Goal: Transaction & Acquisition: Purchase product/service

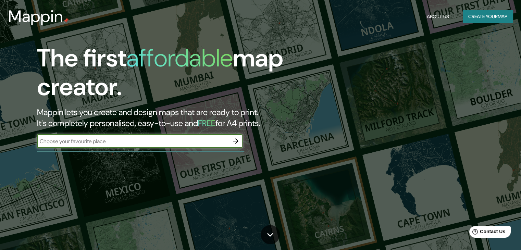
click at [83, 146] on div "​" at bounding box center [140, 141] width 206 height 14
type input "[GEOGRAPHIC_DATA]"
click at [237, 137] on icon "button" at bounding box center [236, 141] width 8 height 8
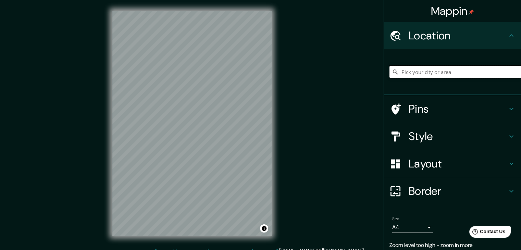
click at [437, 74] on input "Pick your city or area" at bounding box center [455, 72] width 132 height 12
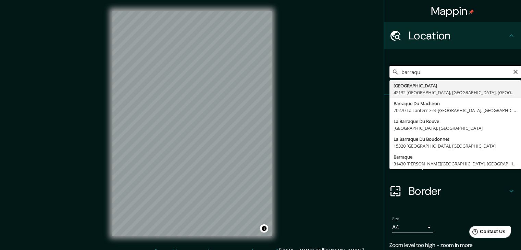
click at [409, 74] on input "barraqui" at bounding box center [455, 72] width 132 height 12
type input "Barranquilla, Atlántico, Colombia"
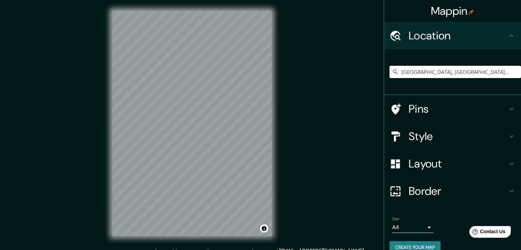
click at [507, 136] on icon at bounding box center [511, 136] width 8 height 8
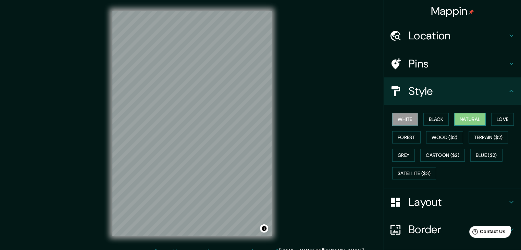
click at [468, 119] on button "Natural" at bounding box center [470, 119] width 32 height 13
click at [501, 120] on button "Love" at bounding box center [502, 119] width 23 height 13
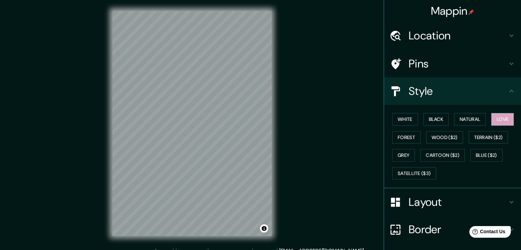
click at [460, 109] on div "White Black Natural Love Forest Wood ($2) Terrain ($2) Grey Cartoon ($2) Blue (…" at bounding box center [452, 147] width 137 height 84
click at [464, 113] on button "Natural" at bounding box center [470, 119] width 32 height 13
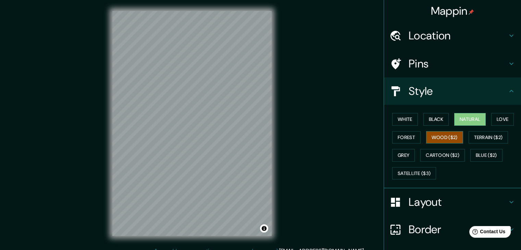
click at [428, 139] on button "Wood ($2)" at bounding box center [444, 137] width 37 height 13
click at [402, 155] on button "Grey" at bounding box center [403, 155] width 23 height 13
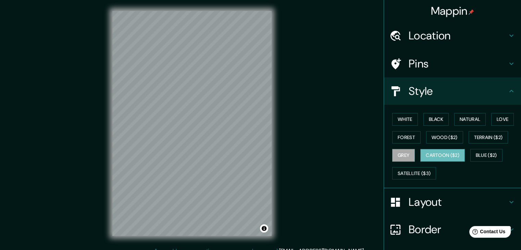
click at [434, 155] on button "Cartoon ($2)" at bounding box center [442, 155] width 45 height 13
click at [400, 138] on button "Forest" at bounding box center [406, 137] width 28 height 13
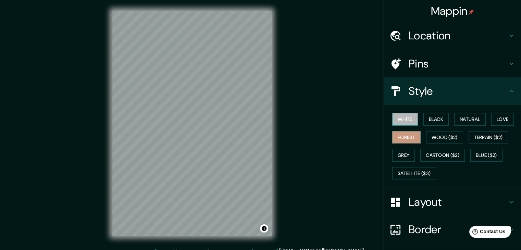
click at [399, 117] on button "White" at bounding box center [405, 119] width 26 height 13
click at [429, 115] on button "Black" at bounding box center [436, 119] width 26 height 13
click at [401, 116] on button "White" at bounding box center [405, 119] width 26 height 13
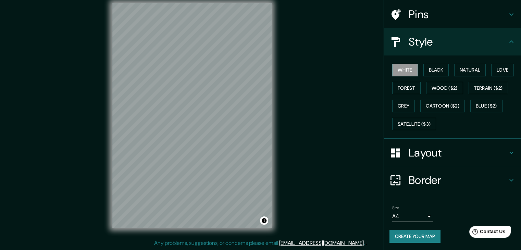
scroll to position [49, 0]
click at [272, 167] on div "© Mapbox © OpenStreetMap Improve this map" at bounding box center [191, 115] width 181 height 247
click at [507, 151] on icon at bounding box center [511, 153] width 8 height 8
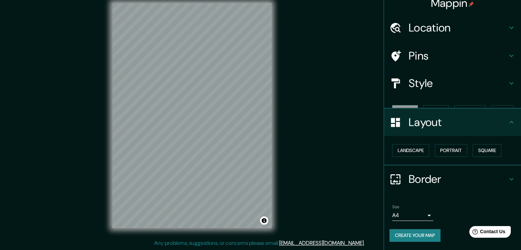
scroll to position [0, 0]
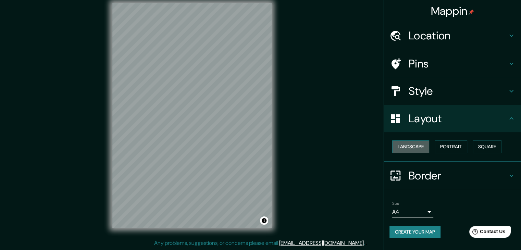
click at [425, 143] on button "Landscape" at bounding box center [410, 146] width 37 height 13
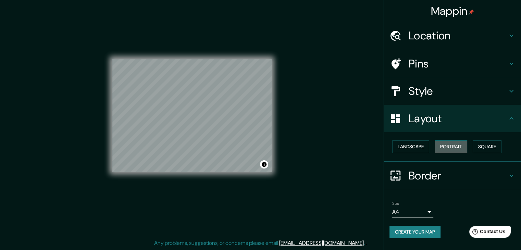
click at [458, 146] on button "Portrait" at bounding box center [451, 146] width 33 height 13
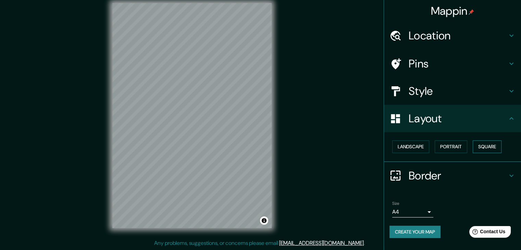
click at [489, 147] on button "Square" at bounding box center [487, 146] width 29 height 13
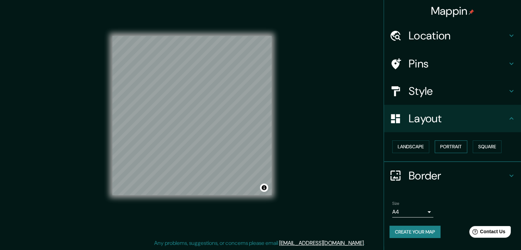
click at [459, 147] on button "Portrait" at bounding box center [451, 146] width 33 height 13
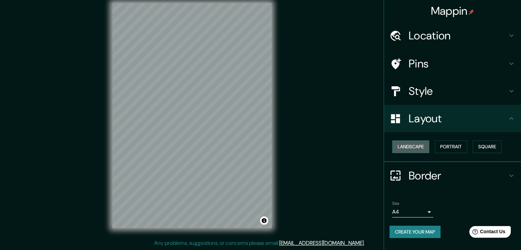
click at [422, 145] on button "Landscape" at bounding box center [410, 146] width 37 height 13
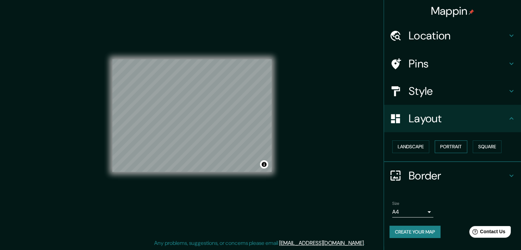
click at [455, 145] on button "Portrait" at bounding box center [451, 146] width 33 height 13
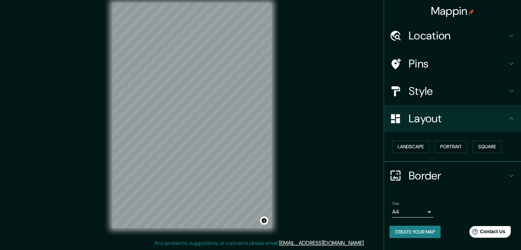
click at [455, 172] on h4 "Border" at bounding box center [458, 176] width 99 height 14
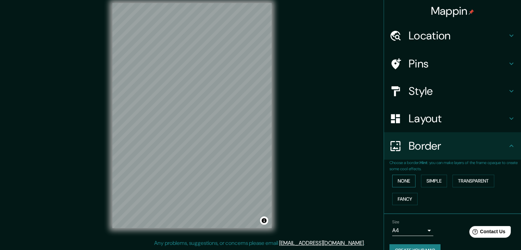
click at [403, 180] on button "None" at bounding box center [403, 181] width 23 height 13
click at [428, 182] on button "Simple" at bounding box center [434, 181] width 26 height 13
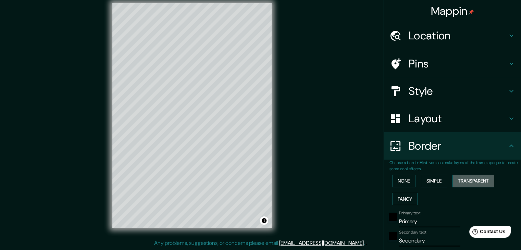
click at [471, 182] on button "Transparent" at bounding box center [474, 181] width 42 height 13
click at [404, 196] on button "Fancy" at bounding box center [404, 199] width 25 height 13
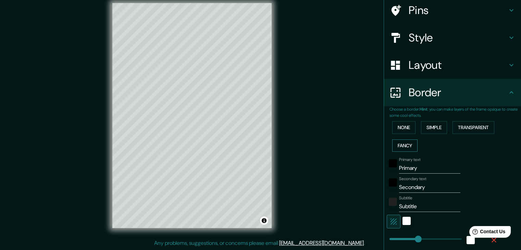
scroll to position [53, 0]
click at [404, 128] on button "None" at bounding box center [403, 127] width 23 height 13
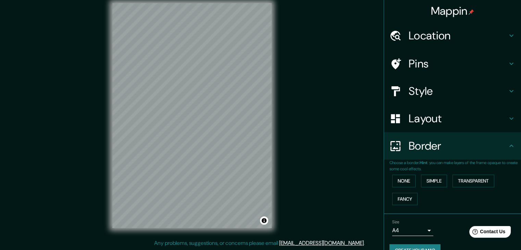
scroll to position [14, 0]
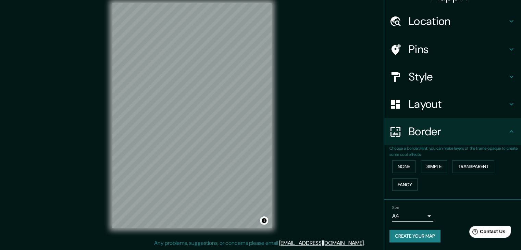
click at [423, 217] on body "Mappin Location Barranquilla, Atlántico, Colombia Pins Style Layout Border Choo…" at bounding box center [260, 117] width 521 height 250
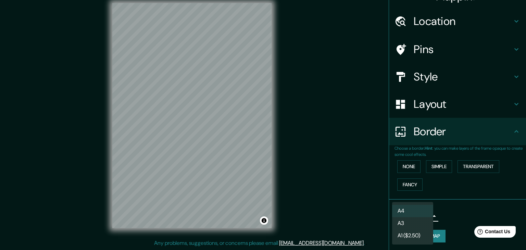
click at [426, 221] on li "A3" at bounding box center [412, 223] width 41 height 12
click at [423, 213] on body "Mappin Location Barranquilla, Atlántico, Colombia Pins Style Layout Border Choo…" at bounding box center [263, 117] width 526 height 250
click at [415, 210] on li "A4" at bounding box center [412, 211] width 41 height 12
type input "single"
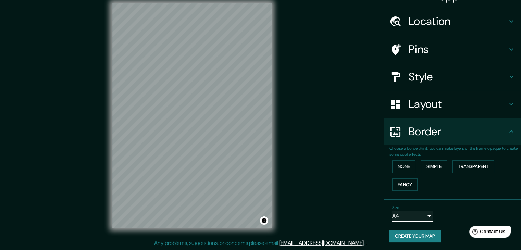
scroll to position [0, 0]
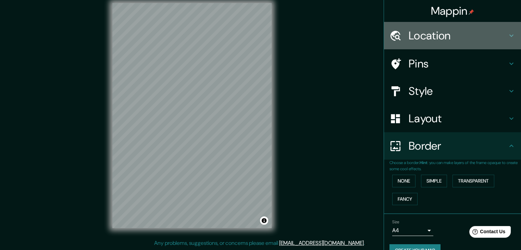
click at [505, 26] on div "Location" at bounding box center [452, 35] width 137 height 27
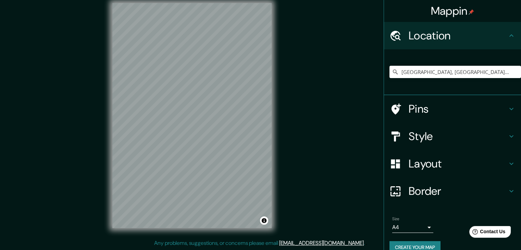
click at [503, 29] on div "Location" at bounding box center [452, 35] width 137 height 27
click at [500, 111] on h4 "Pins" at bounding box center [458, 109] width 99 height 14
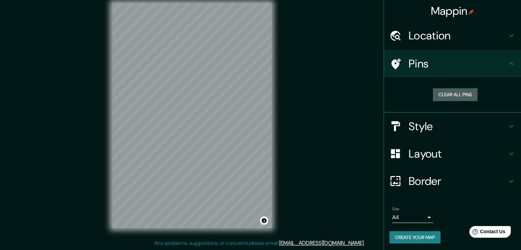
click at [460, 94] on button "Clear all pins" at bounding box center [455, 94] width 45 height 13
click at [477, 126] on h4 "Style" at bounding box center [458, 127] width 99 height 14
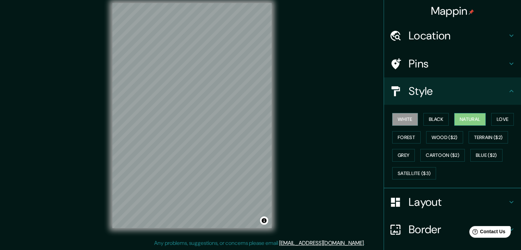
click at [469, 120] on button "Natural" at bounding box center [470, 119] width 32 height 13
click at [511, 121] on button "Love" at bounding box center [502, 119] width 23 height 13
click at [466, 120] on button "Natural" at bounding box center [470, 119] width 32 height 13
click at [404, 136] on button "Forest" at bounding box center [406, 137] width 28 height 13
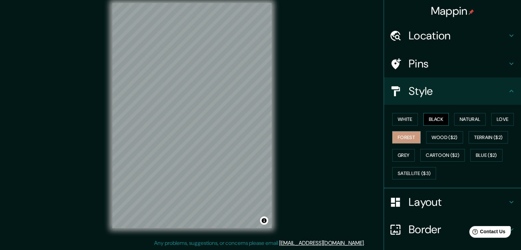
click at [423, 121] on button "Black" at bounding box center [436, 119] width 26 height 13
click at [398, 121] on button "White" at bounding box center [405, 119] width 26 height 13
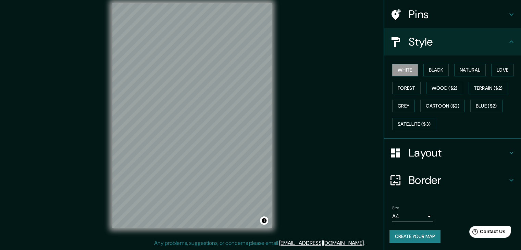
click at [422, 237] on button "Create your map" at bounding box center [414, 236] width 51 height 13
click at [264, 222] on button "Toggle attribution" at bounding box center [264, 221] width 8 height 8
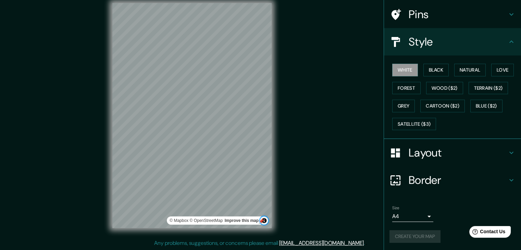
click at [264, 222] on button "Toggle attribution" at bounding box center [264, 221] width 8 height 8
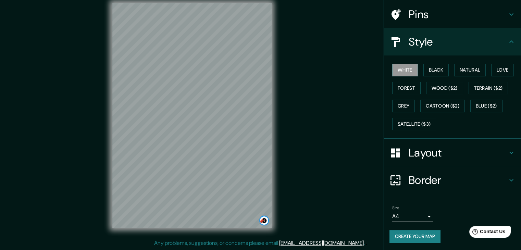
scroll to position [0, 0]
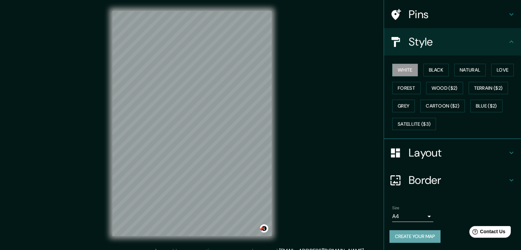
click at [405, 233] on button "Create your map" at bounding box center [414, 236] width 51 height 13
click at [411, 232] on button "Create your map" at bounding box center [414, 236] width 51 height 13
click at [411, 232] on div "Create your map" at bounding box center [452, 236] width 126 height 13
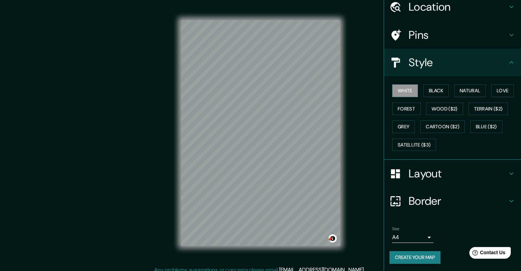
scroll to position [28, 0]
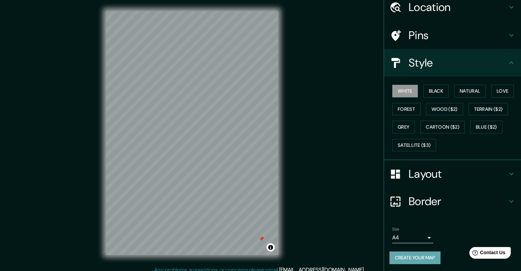
click at [411, 250] on button "Create your map" at bounding box center [414, 257] width 51 height 13
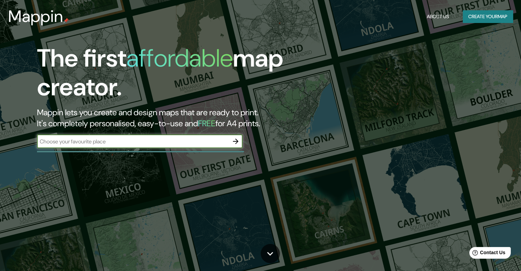
click at [114, 144] on input "text" at bounding box center [133, 141] width 192 height 8
type input "[GEOGRAPHIC_DATA]"
click at [238, 138] on icon "button" at bounding box center [236, 141] width 8 height 8
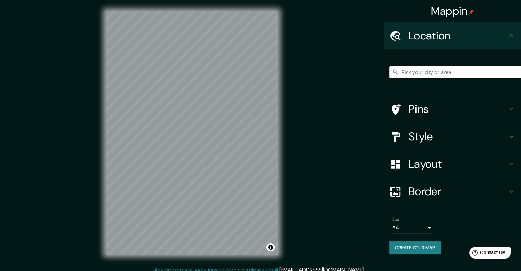
click at [478, 74] on input "Pick your city or area" at bounding box center [455, 72] width 132 height 12
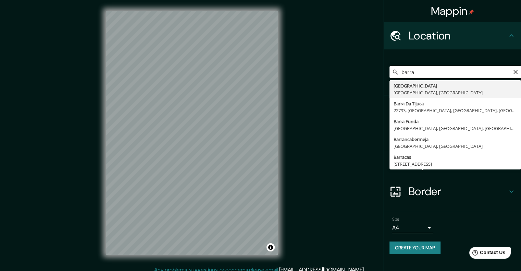
type input "Barranquilla, Atlántico, Colombia"
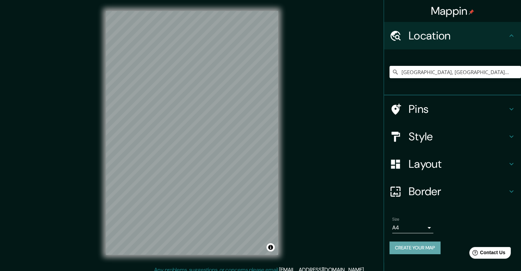
click at [415, 251] on button "Create your map" at bounding box center [414, 247] width 51 height 13
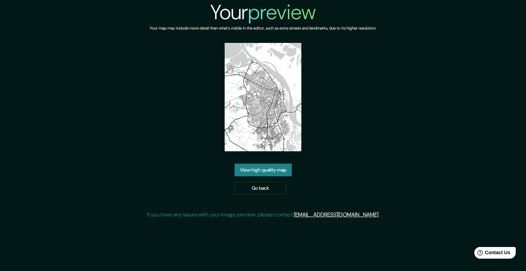
click at [265, 169] on link "View high quality map" at bounding box center [263, 169] width 57 height 13
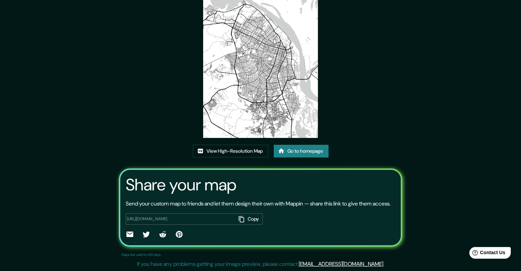
scroll to position [59, 0]
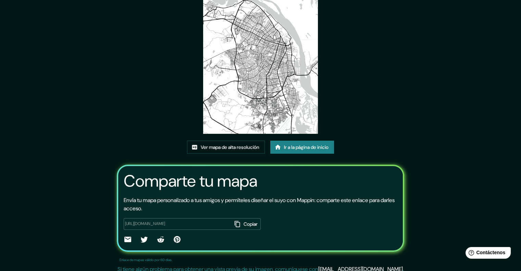
click at [413, 55] on div "Este mapa fue creado con Mappin Ver mapa de alta resolución Ir a la página de i…" at bounding box center [261, 108] width 304 height 335
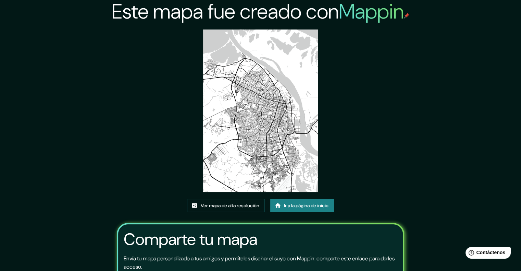
scroll to position [0, 0]
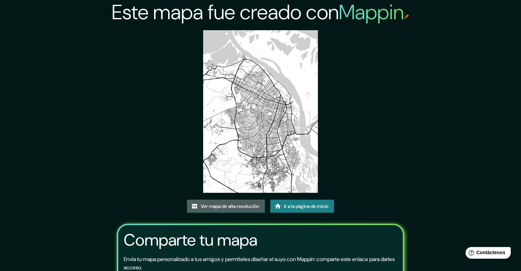
click at [239, 207] on font "Ver mapa de alta resolución" at bounding box center [230, 206] width 59 height 6
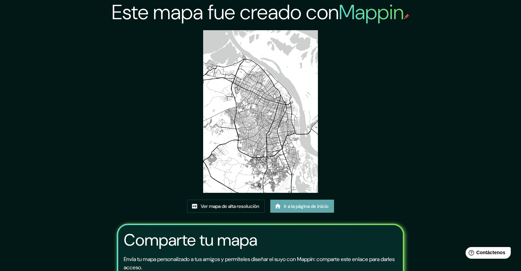
click at [303, 206] on font "Ir a la página de inicio" at bounding box center [306, 206] width 45 height 6
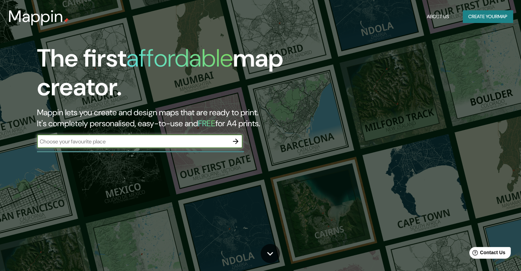
click at [204, 145] on input "text" at bounding box center [133, 141] width 192 height 8
type input "barranquilla"
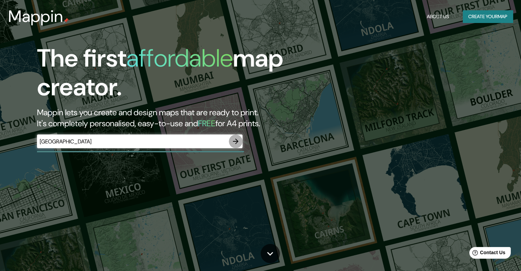
click at [238, 143] on icon "button" at bounding box center [236, 141] width 8 height 8
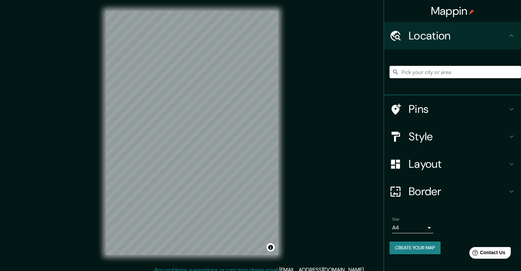
click at [345, 108] on div "Mappin Location Pins Style Layout Border Choose a border. Hint : you can make l…" at bounding box center [260, 138] width 521 height 276
click at [443, 73] on input "Pick your city or area" at bounding box center [455, 72] width 132 height 12
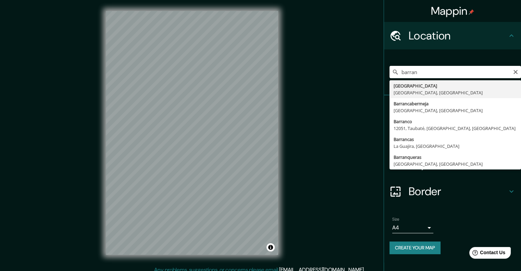
type input "Barranquilla, Atlántico, Colombia"
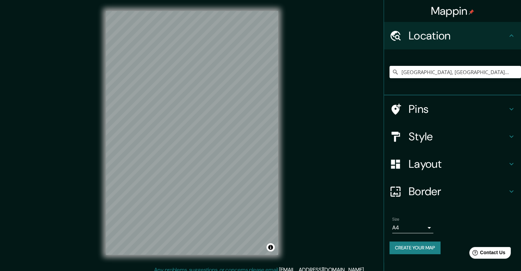
click at [455, 141] on h4 "Style" at bounding box center [458, 136] width 99 height 14
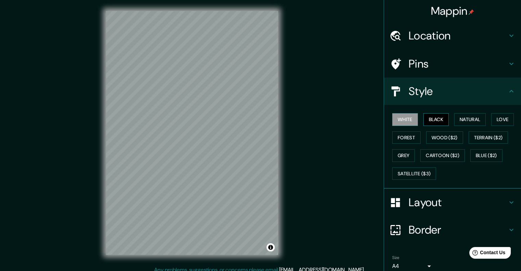
click at [432, 119] on button "Black" at bounding box center [436, 119] width 26 height 13
click at [401, 115] on button "White" at bounding box center [405, 119] width 26 height 13
click at [460, 119] on button "Natural" at bounding box center [470, 119] width 32 height 13
click at [397, 120] on button "White" at bounding box center [405, 119] width 26 height 13
click at [486, 198] on h4 "Layout" at bounding box center [458, 202] width 99 height 14
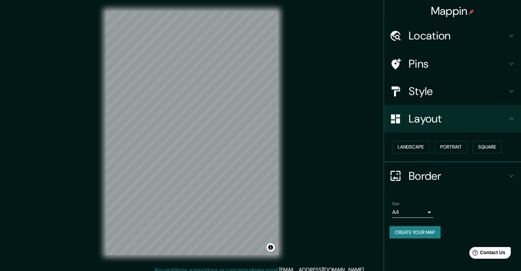
click at [504, 171] on h4 "Border" at bounding box center [458, 176] width 99 height 14
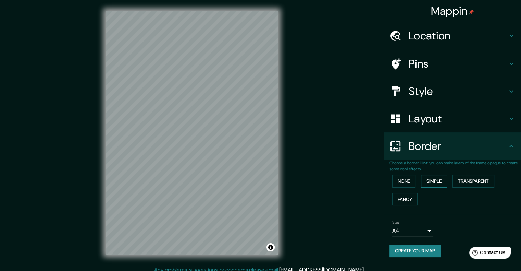
click at [441, 181] on button "Simple" at bounding box center [434, 181] width 26 height 13
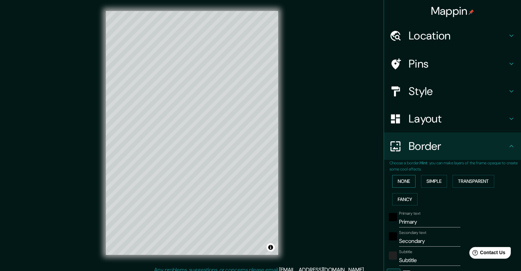
click at [404, 180] on button "None" at bounding box center [403, 181] width 23 height 13
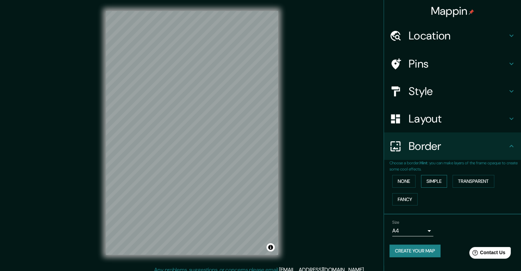
click at [432, 177] on button "Simple" at bounding box center [434, 181] width 26 height 13
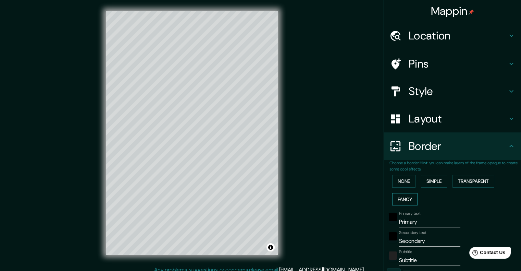
click at [405, 201] on button "Fancy" at bounding box center [404, 199] width 25 height 13
click at [468, 181] on button "Transparent" at bounding box center [474, 181] width 42 height 13
click at [396, 194] on button "Fancy" at bounding box center [404, 199] width 25 height 13
drag, startPoint x: 221, startPoint y: 222, endPoint x: 231, endPoint y: 220, distance: 10.1
click at [231, 220] on div at bounding box center [232, 217] width 5 height 5
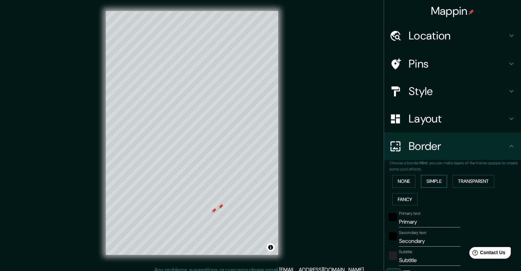
scroll to position [16, 0]
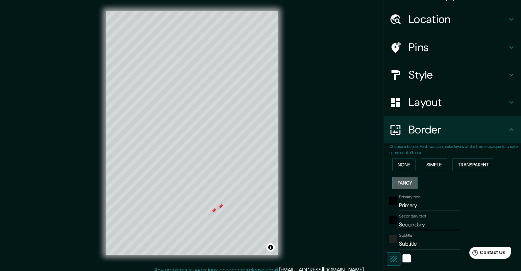
click at [394, 181] on button "Fancy" at bounding box center [404, 182] width 25 height 13
type input "201"
type input "40"
type input "20"
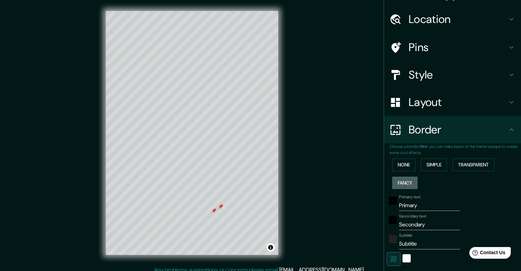
click at [394, 181] on button "Fancy" at bounding box center [404, 182] width 25 height 13
type input "201"
type input "40"
type input "20"
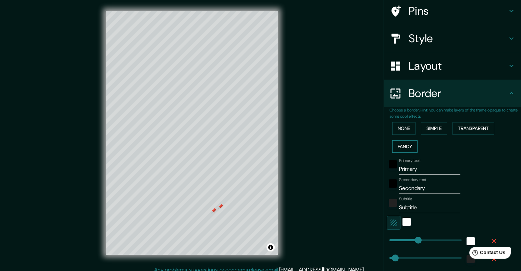
scroll to position [53, 0]
click at [421, 205] on input "Subtitle" at bounding box center [429, 206] width 61 height 11
click at [422, 168] on input "Primary" at bounding box center [429, 168] width 61 height 11
drag, startPoint x: 426, startPoint y: 169, endPoint x: 382, endPoint y: 171, distance: 44.2
click at [387, 171] on div "Primary text Primary" at bounding box center [443, 166] width 112 height 16
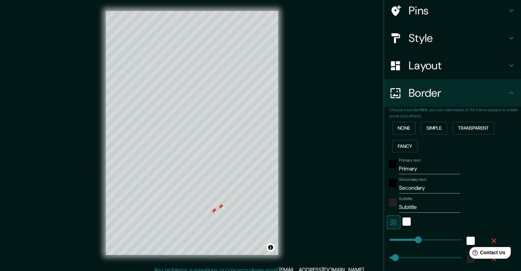
click at [467, 162] on div "Primary text Primary" at bounding box center [443, 166] width 112 height 16
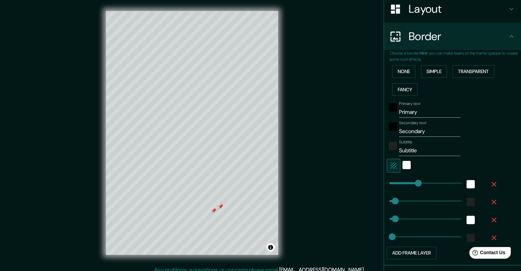
scroll to position [109, 0]
drag, startPoint x: 423, startPoint y: 110, endPoint x: 369, endPoint y: 114, distance: 54.6
click at [369, 114] on div "Mappin Location Barranquilla, Atlántico, Colombia Pins Style Layout Border Choo…" at bounding box center [260, 138] width 521 height 276
type input "201"
type input "40"
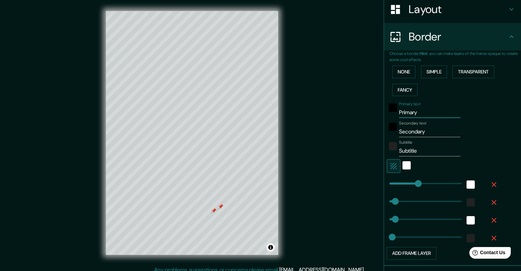
type input "40"
type input "20"
type input "R"
type input "201"
type input "40"
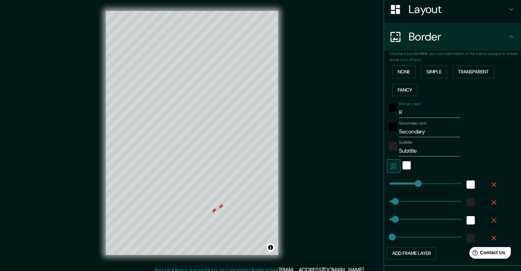
type input "40"
type input "20"
type input "RE"
type input "201"
type input "40"
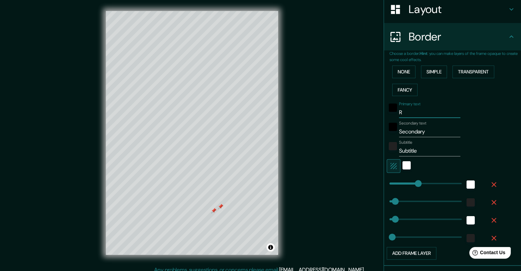
type input "40"
type input "20"
type input "RED"
type input "201"
type input "40"
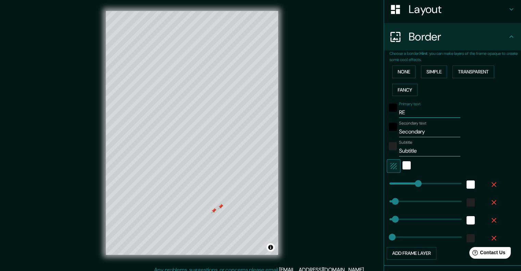
type input "40"
type input "20"
type input "RED"
type input "201"
type input "40"
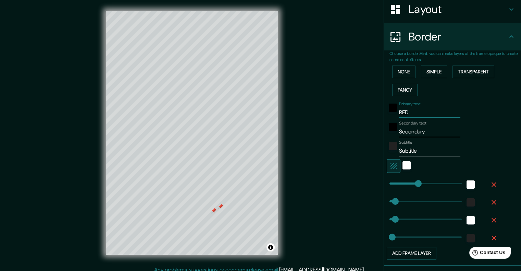
type input "40"
type input "20"
type input "RED U"
type input "201"
type input "40"
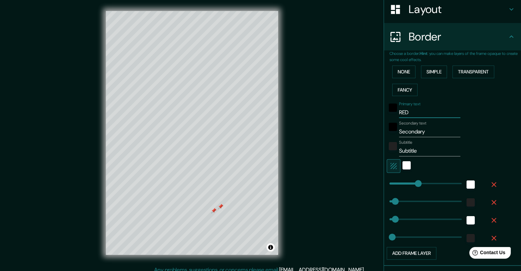
type input "40"
type input "20"
type input "RED"
type input "201"
type input "40"
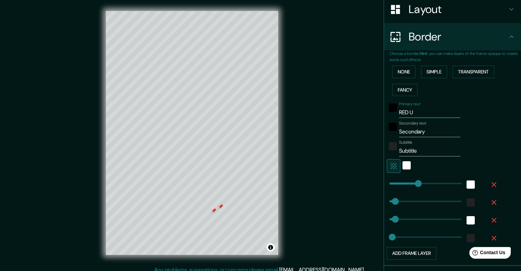
type input "40"
type input "20"
click at [214, 211] on div at bounding box center [213, 210] width 5 height 5
type input "RED"
drag, startPoint x: 223, startPoint y: 206, endPoint x: 222, endPoint y: 214, distance: 8.0
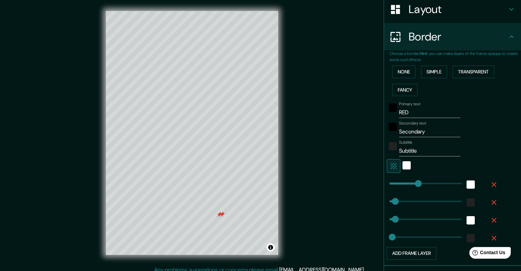
click at [222, 214] on div at bounding box center [221, 213] width 5 height 5
type input "0"
drag, startPoint x: 411, startPoint y: 186, endPoint x: 370, endPoint y: 185, distance: 41.1
type input "40"
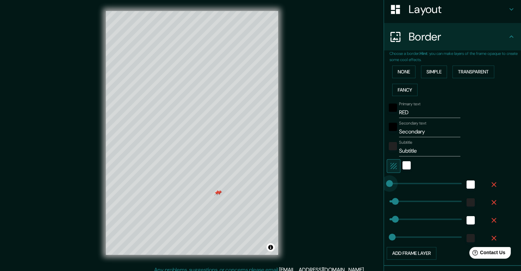
type input "20"
type input "40"
click at [420, 113] on input "RED" at bounding box center [429, 112] width 61 height 11
type input "RED V"
type input "40"
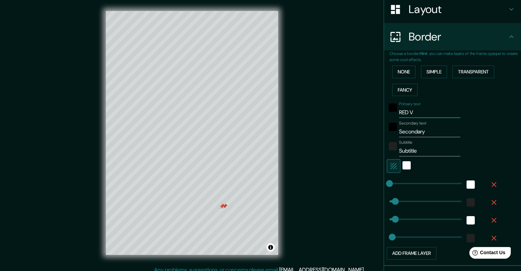
type input "40"
type input "20"
type input "RED VI"
type input "40"
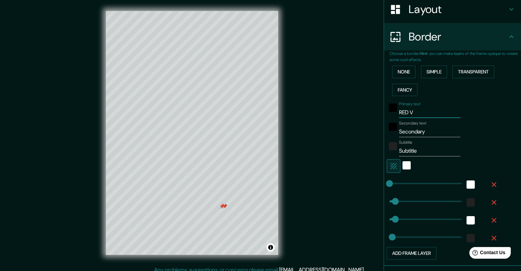
type input "20"
type input "RED VIA"
type input "40"
type input "20"
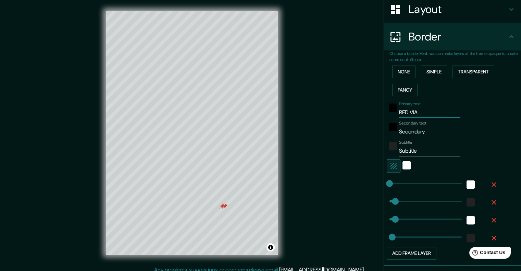
type input "RED VIAL"
type input "40"
type input "20"
type input "RED VIALM"
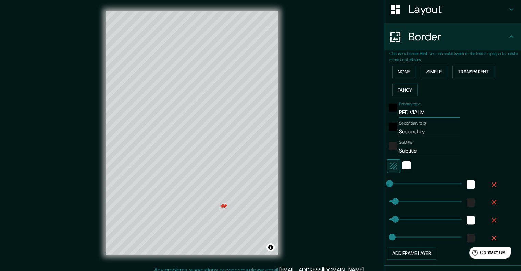
type input "40"
type input "20"
type input "RED VIAL"
type input "40"
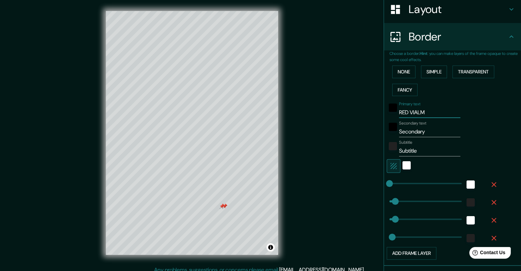
type input "40"
type input "20"
type input "RED VIAL"
click at [421, 132] on input "Secondary" at bounding box center [429, 131] width 61 height 11
type input "Secondar"
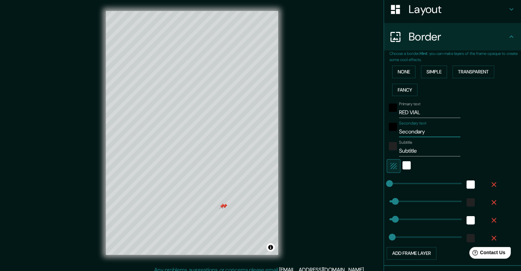
type input "40"
type input "20"
type input "S"
type input "40"
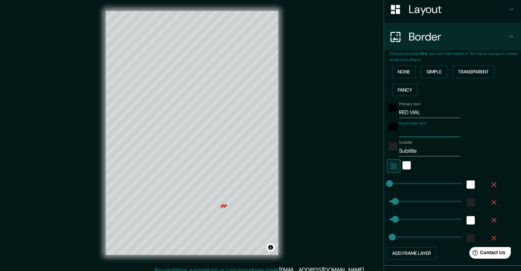
type input "40"
type input "20"
type input "B"
type input "40"
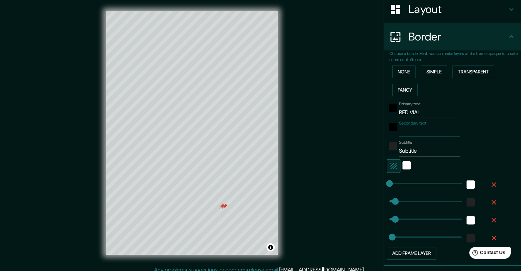
type input "20"
type input "BA"
type input "40"
type input "20"
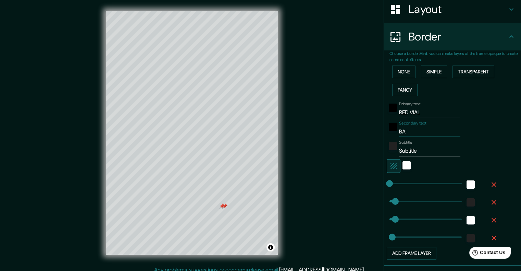
type input "BAR"
type input "40"
type input "20"
type input "BARR"
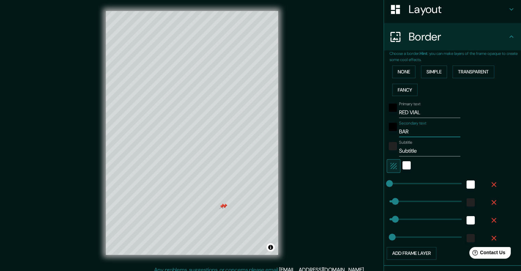
type input "40"
type input "20"
type input "BARRAN"
type input "40"
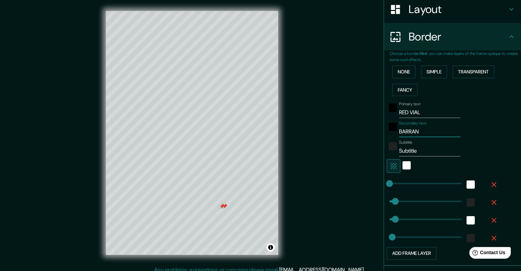
type input "40"
type input "20"
type input "BARRANUI"
type input "40"
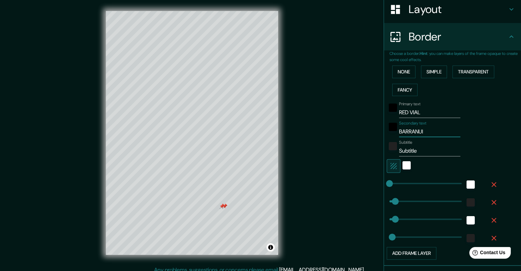
type input "20"
type input "BARRANU"
type input "40"
type input "20"
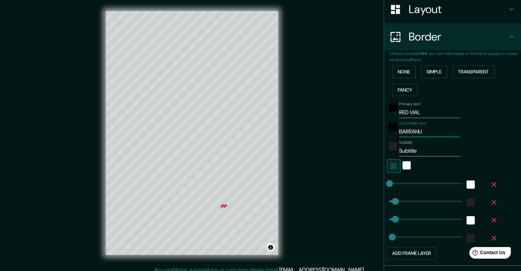
type input "BARRAN"
type input "40"
type input "20"
type input "BARRA"
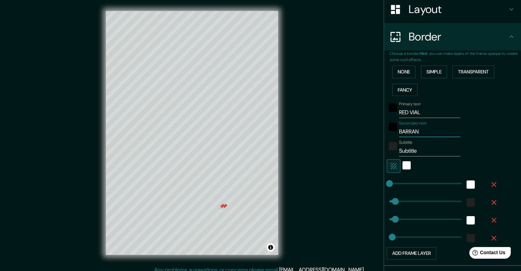
type input "40"
type input "20"
type input "BARRAN"
type input "40"
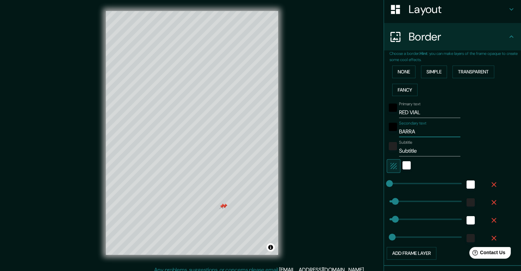
type input "40"
type input "20"
type input "BARRANQ"
type input "40"
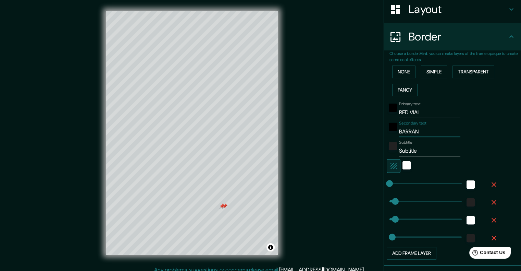
type input "20"
type input "BARRANQUI"
type input "40"
type input "20"
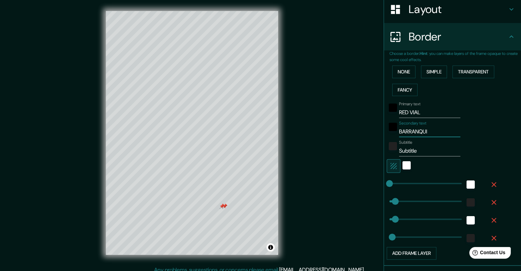
type input "BARRANQUIL"
type input "40"
type input "20"
type input "BARRANQUILL"
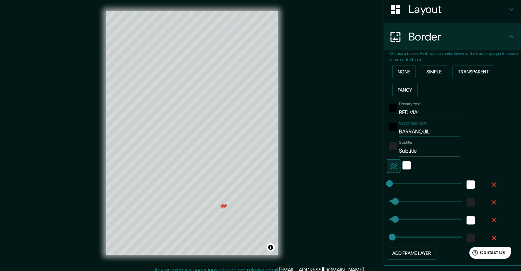
type input "40"
type input "20"
type input "BARRANQUILLA"
type input "40"
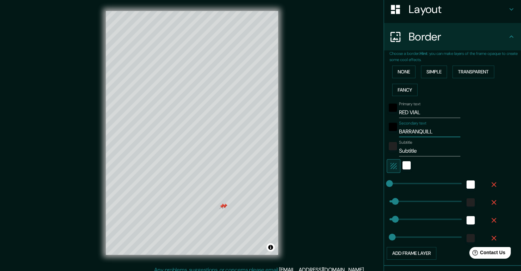
type input "40"
type input "20"
type input "BARRANQUILLA"
type input "40"
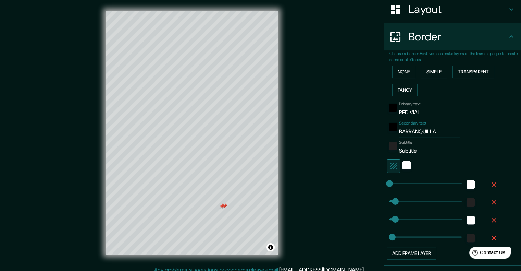
type input "20"
type input "BARRANQUILLA"
click at [418, 157] on div "Primary text RED VIAL Secondary text BARRANQUILLA Subtitle Subtitle Add frame l…" at bounding box center [444, 179] width 110 height 161
click at [421, 149] on input "Subtitle" at bounding box center [429, 150] width 61 height 11
type input "Subtitl"
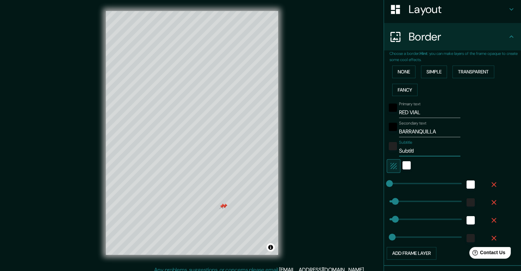
type input "40"
type input "20"
type input "Subtit"
type input "40"
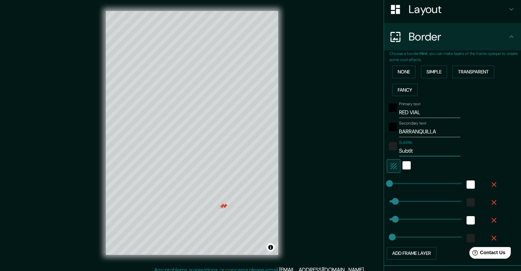
type input "40"
type input "20"
type input "Subti"
type input "40"
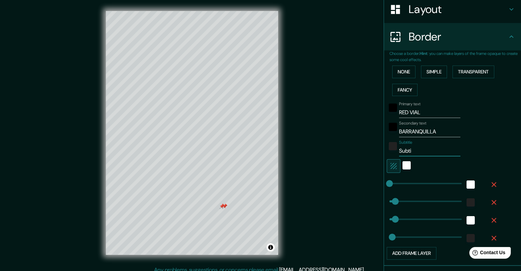
type input "20"
type input "Subt"
type input "40"
type input "20"
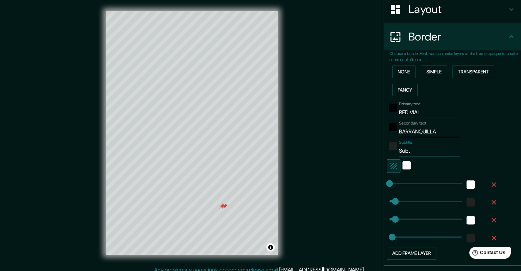
type input "Sub"
type input "40"
type input "20"
type input "Su"
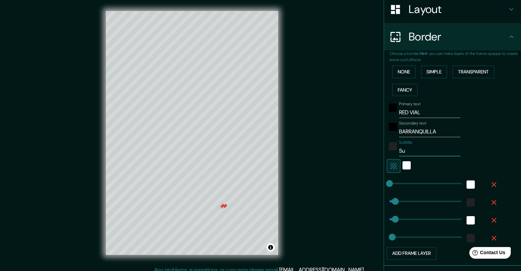
type input "40"
type input "20"
type input "S"
type input "40"
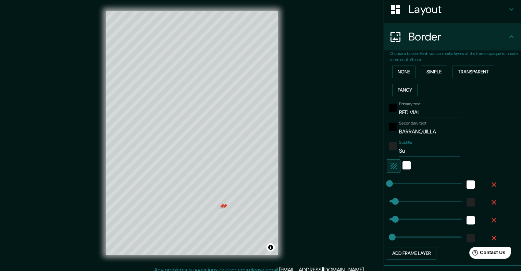
type input "40"
type input "20"
type input "40"
type input "20"
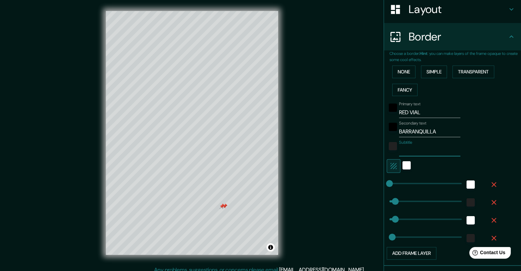
type input "C"
type input "40"
type input "20"
type input "CO"
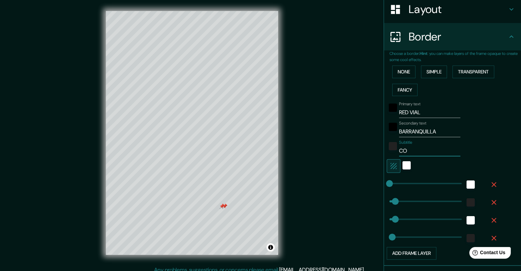
type input "40"
type input "20"
type input "COL"
type input "40"
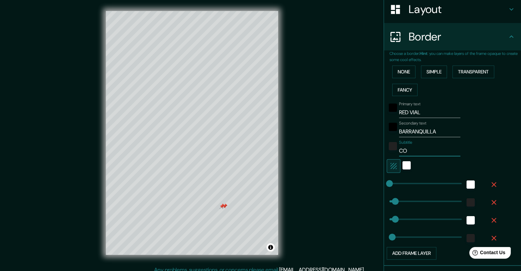
type input "40"
type input "20"
type input "COLO"
type input "40"
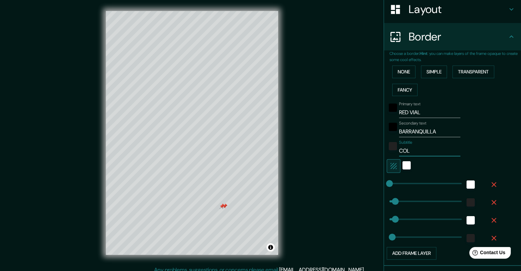
type input "20"
type input "COLOM"
type input "40"
click at [403, 165] on div "white" at bounding box center [407, 165] width 8 height 8
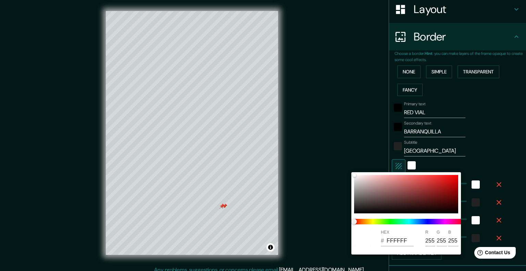
click at [507, 135] on div at bounding box center [263, 135] width 526 height 271
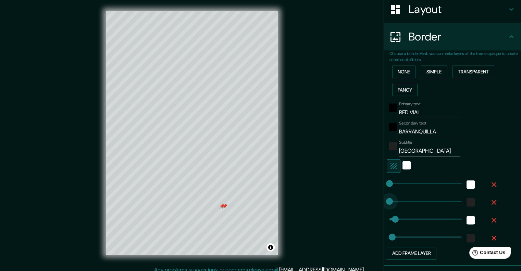
drag, startPoint x: 389, startPoint y: 201, endPoint x: 371, endPoint y: 201, distance: 17.8
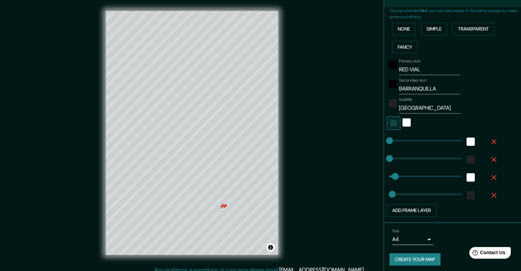
scroll to position [153, 0]
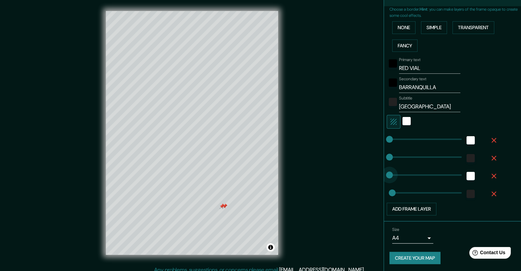
drag, startPoint x: 388, startPoint y: 172, endPoint x: 369, endPoint y: 172, distance: 18.5
drag, startPoint x: 383, startPoint y: 172, endPoint x: 393, endPoint y: 173, distance: 10.0
drag, startPoint x: 393, startPoint y: 173, endPoint x: 379, endPoint y: 176, distance: 14.3
drag, startPoint x: 385, startPoint y: 156, endPoint x: 397, endPoint y: 155, distance: 12.4
drag, startPoint x: 387, startPoint y: 138, endPoint x: 403, endPoint y: 138, distance: 15.8
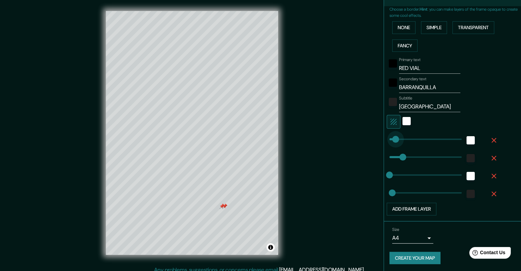
drag, startPoint x: 402, startPoint y: 136, endPoint x: 391, endPoint y: 138, distance: 11.6
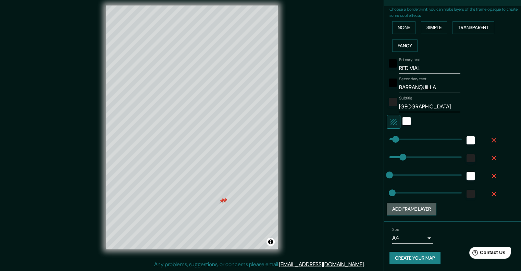
click at [421, 207] on button "Add frame layer" at bounding box center [412, 208] width 50 height 13
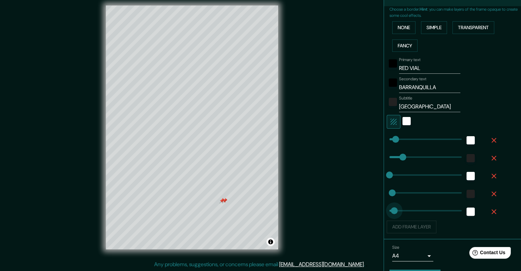
drag, startPoint x: 412, startPoint y: 210, endPoint x: 379, endPoint y: 212, distance: 33.6
drag, startPoint x: 386, startPoint y: 191, endPoint x: 374, endPoint y: 193, distance: 12.1
drag, startPoint x: 396, startPoint y: 154, endPoint x: 371, endPoint y: 158, distance: 25.0
drag, startPoint x: 389, startPoint y: 137, endPoint x: 360, endPoint y: 139, distance: 29.2
click at [403, 119] on div "white" at bounding box center [407, 121] width 8 height 8
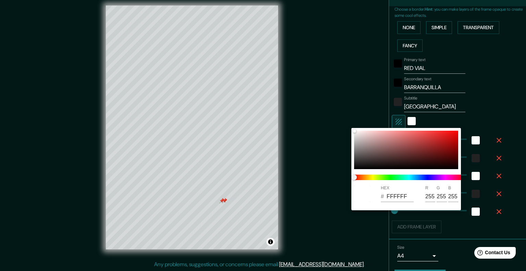
click at [492, 87] on div at bounding box center [263, 135] width 526 height 271
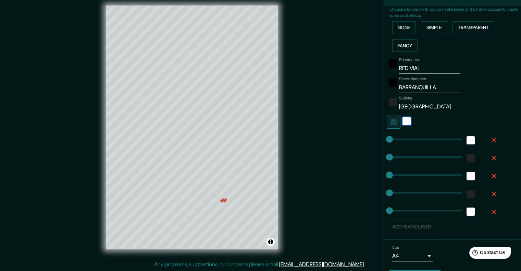
scroll to position [171, 0]
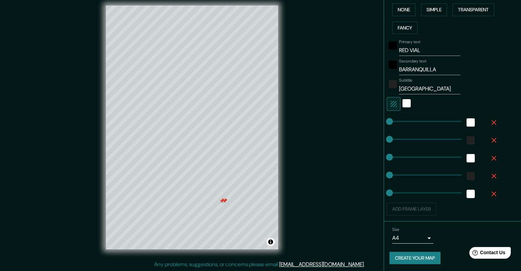
click at [399, 257] on button "Create your map" at bounding box center [414, 257] width 51 height 13
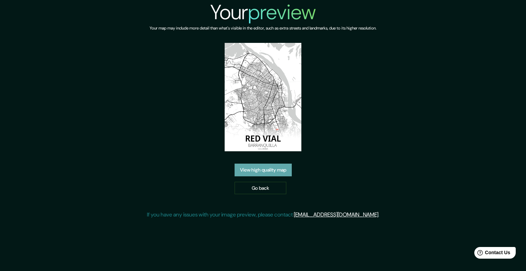
click at [269, 169] on link "View high quality map" at bounding box center [263, 169] width 57 height 13
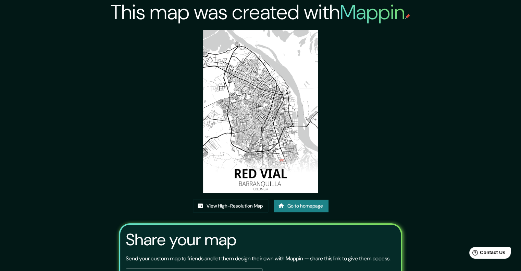
click at [224, 208] on link "View High-Resolution Map" at bounding box center [230, 205] width 75 height 13
click at [322, 208] on link "Go to homepage" at bounding box center [301, 205] width 55 height 13
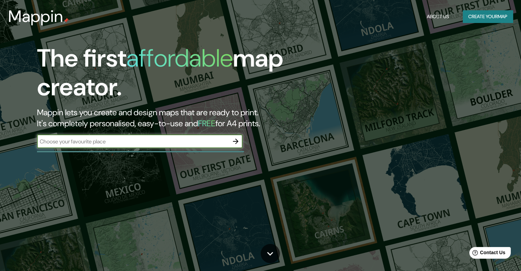
click at [238, 143] on icon "button" at bounding box center [236, 141] width 8 height 8
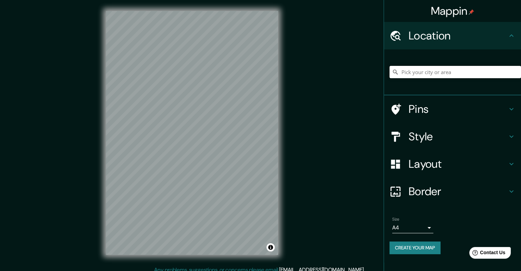
click at [451, 75] on input "Pick your city or area" at bounding box center [455, 72] width 132 height 12
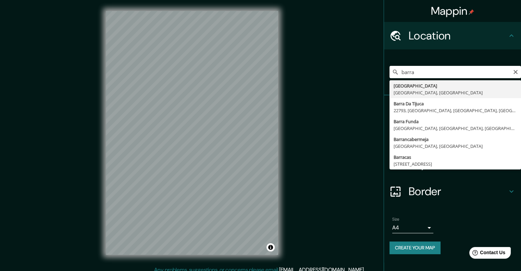
type input "[GEOGRAPHIC_DATA], [GEOGRAPHIC_DATA], [GEOGRAPHIC_DATA]"
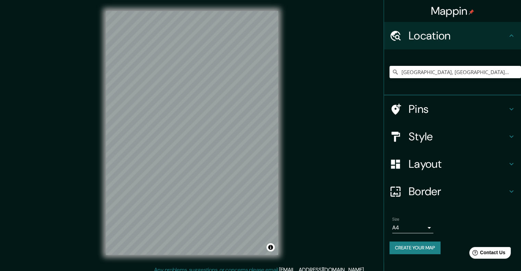
click at [508, 109] on icon at bounding box center [511, 109] width 8 height 8
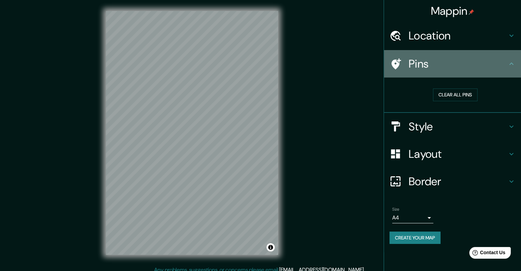
click at [511, 60] on icon at bounding box center [511, 64] width 8 height 8
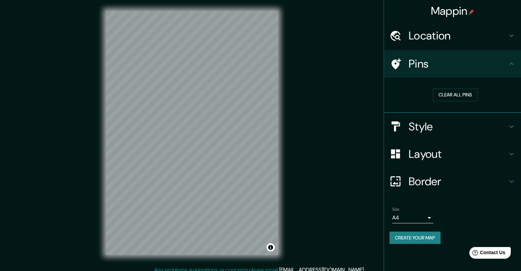
click at [511, 37] on icon at bounding box center [511, 36] width 8 height 8
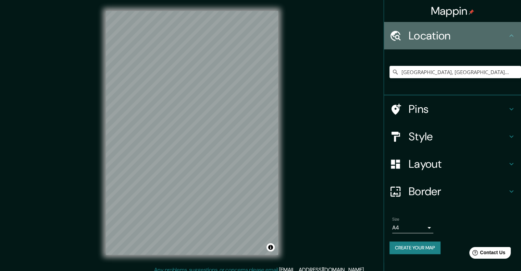
click at [511, 37] on icon at bounding box center [511, 36] width 8 height 8
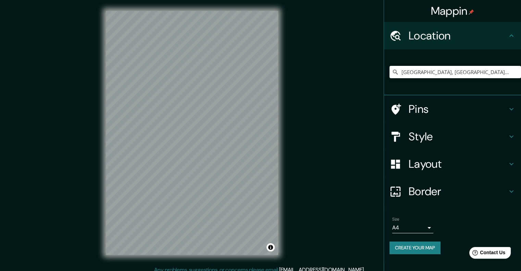
click at [512, 132] on div "Style" at bounding box center [452, 136] width 137 height 27
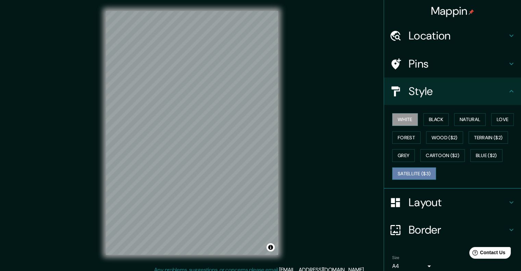
click at [410, 171] on button "Satellite ($3)" at bounding box center [414, 173] width 44 height 13
click at [117, 0] on html "Mappin Location [GEOGRAPHIC_DATA], [GEOGRAPHIC_DATA], [GEOGRAPHIC_DATA] Pins St…" at bounding box center [260, 135] width 521 height 271
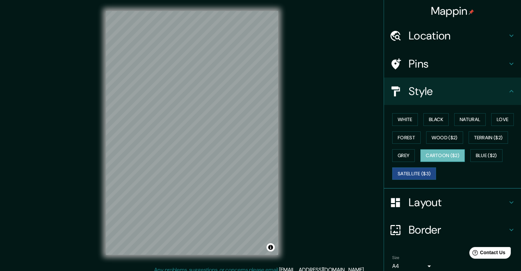
click at [438, 157] on button "Cartoon ($2)" at bounding box center [442, 155] width 45 height 13
click at [442, 133] on button "Wood ($2)" at bounding box center [444, 137] width 37 height 13
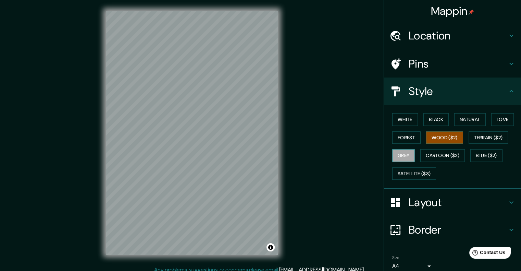
click at [408, 151] on button "Grey" at bounding box center [403, 155] width 23 height 13
click at [406, 137] on button "Forest" at bounding box center [406, 137] width 28 height 13
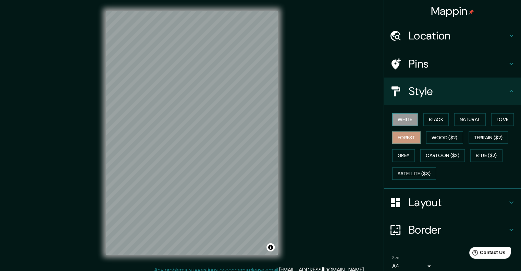
click at [405, 120] on button "White" at bounding box center [405, 119] width 26 height 13
click at [437, 121] on button "Black" at bounding box center [436, 119] width 26 height 13
click at [400, 117] on button "White" at bounding box center [405, 119] width 26 height 13
